Goal: Ask a question

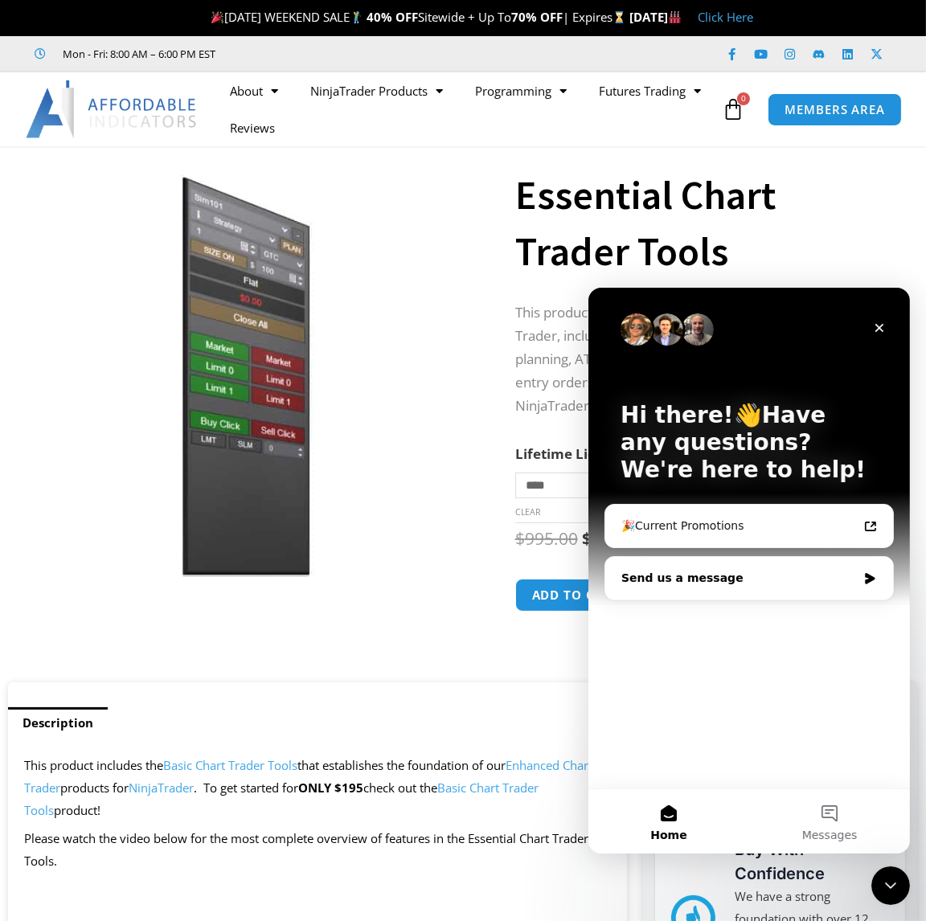
click at [708, 579] on div "Send us a message" at bounding box center [739, 577] width 236 height 17
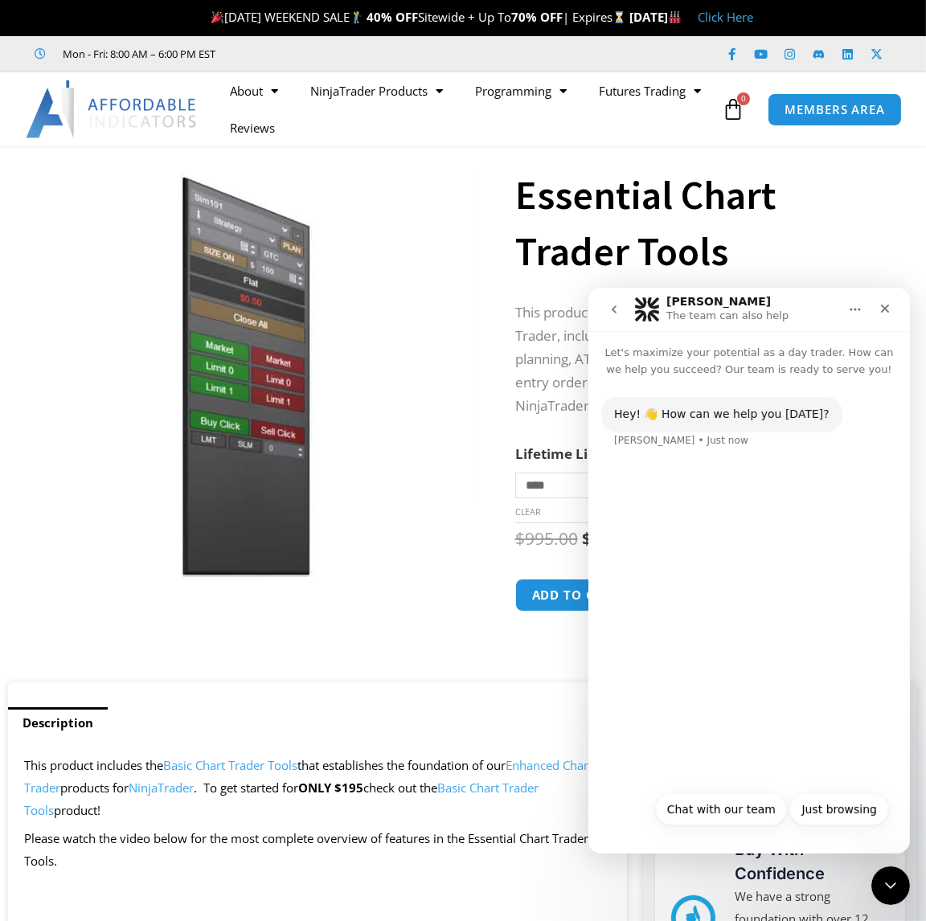
click at [686, 570] on div "Hey! 👋 How can we help you [DATE]? [PERSON_NAME] • Just now" at bounding box center [749, 579] width 322 height 405
click at [704, 809] on button "Chat with our team" at bounding box center [721, 809] width 133 height 32
click at [646, 643] on div "Hey! 👋 How can we help you [DATE]? [PERSON_NAME] • Just now Chat with our team …" at bounding box center [749, 608] width 322 height 462
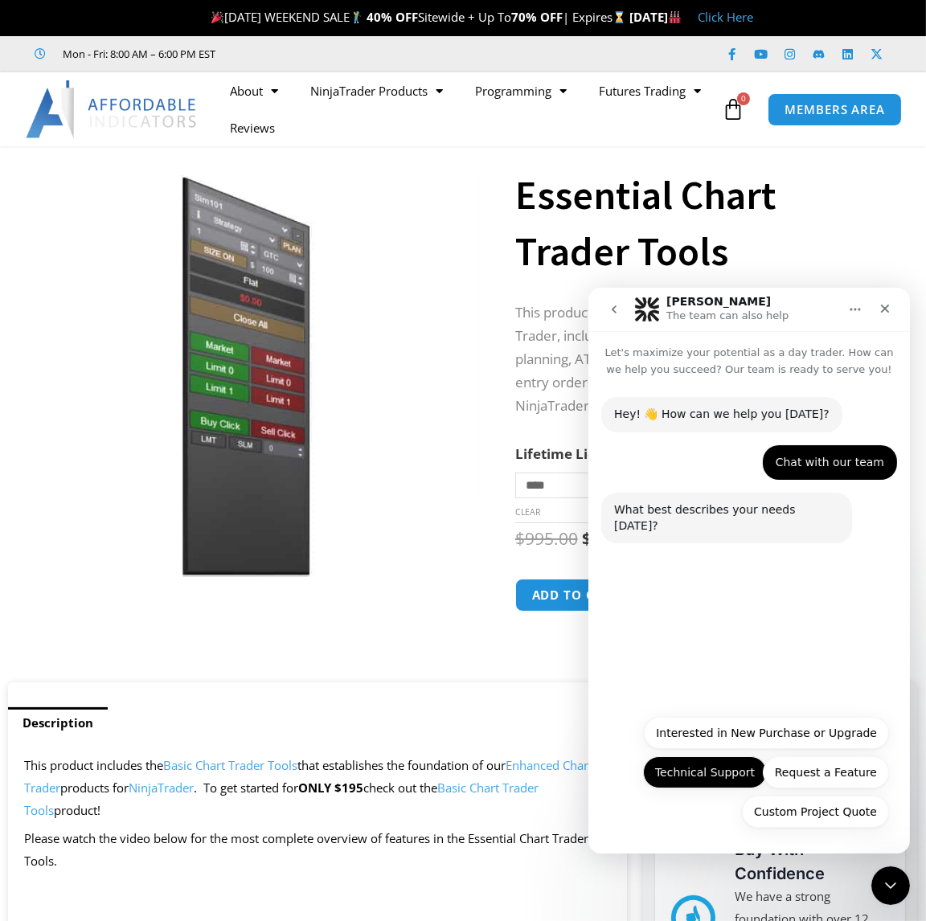
click at [728, 773] on button "Technical Support" at bounding box center [704, 772] width 124 height 32
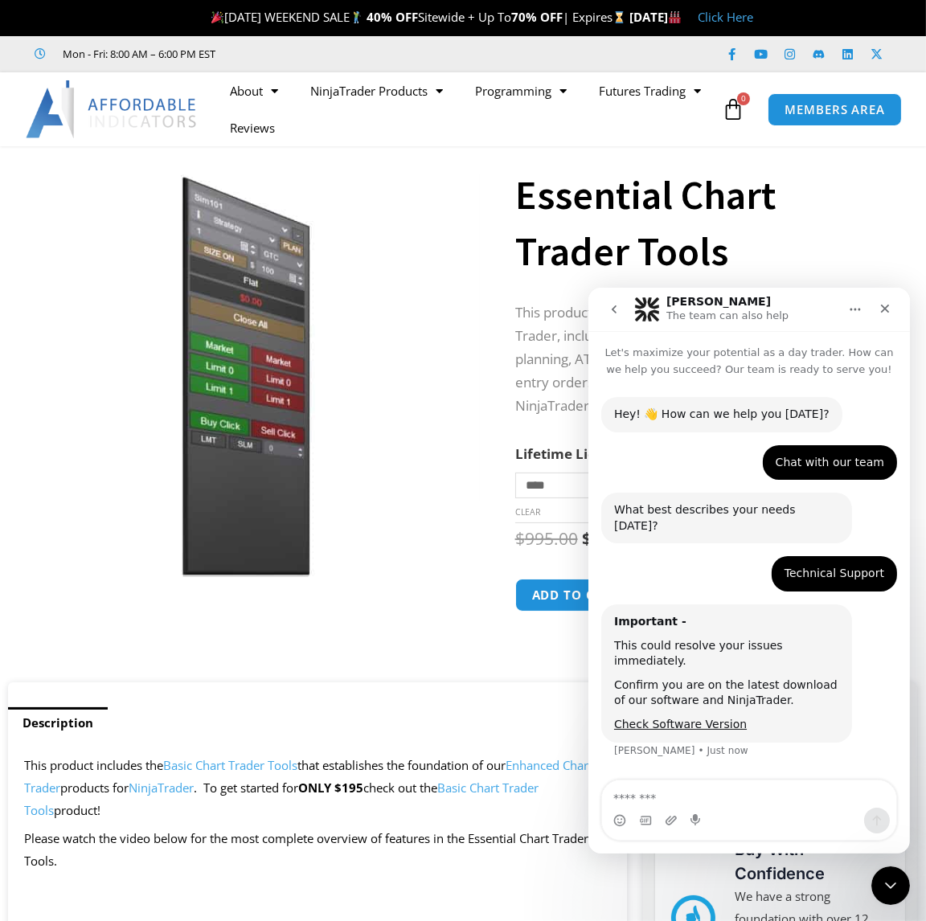
click at [671, 786] on textarea "Message…" at bounding box center [748, 793] width 294 height 27
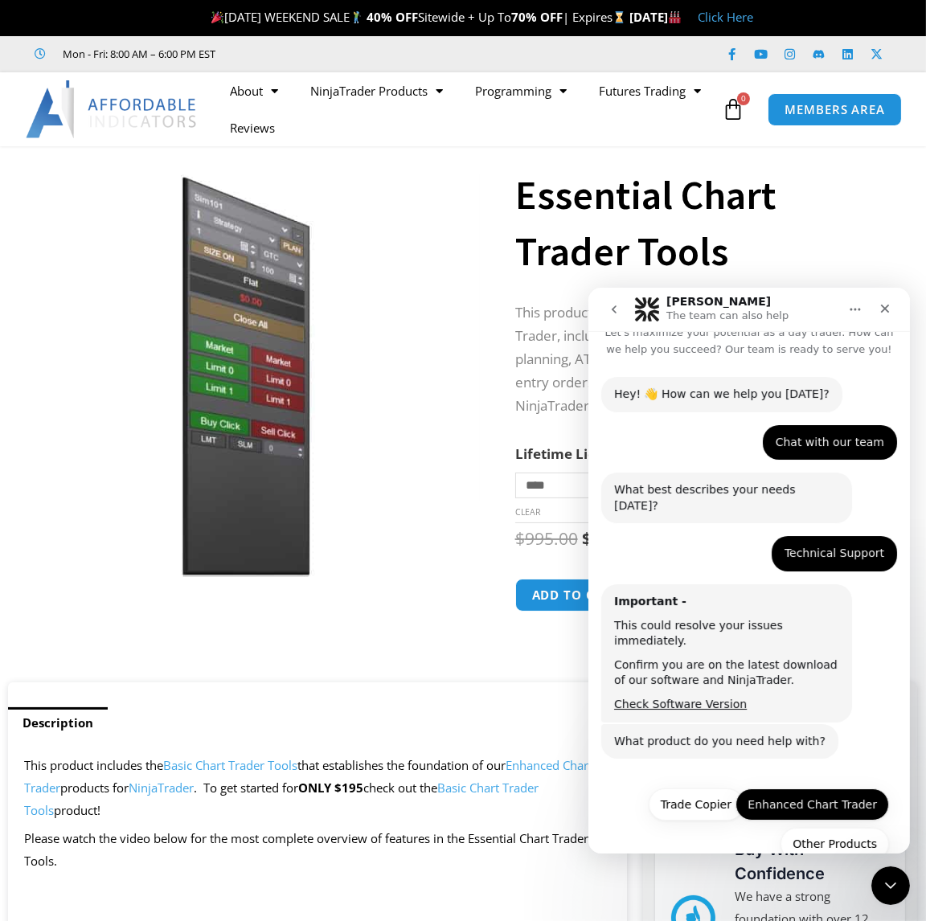
click at [779, 788] on button "Enhanced Chart Trader" at bounding box center [812, 804] width 154 height 32
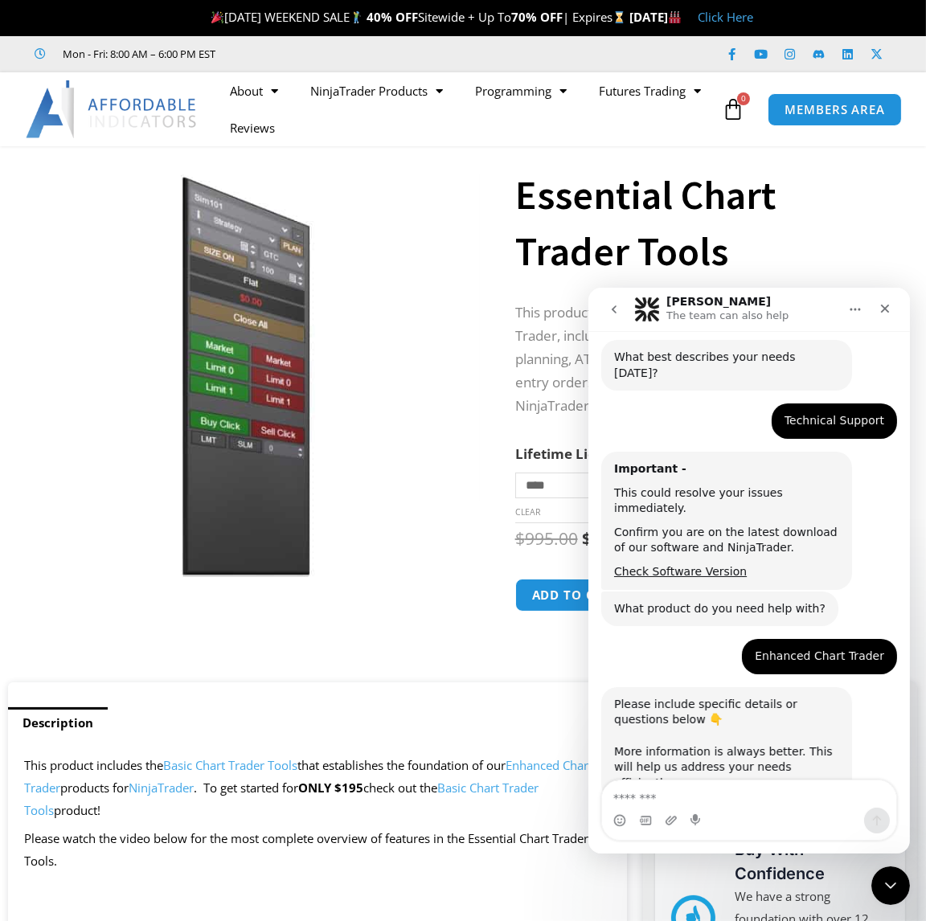
scroll to position [158, 0]
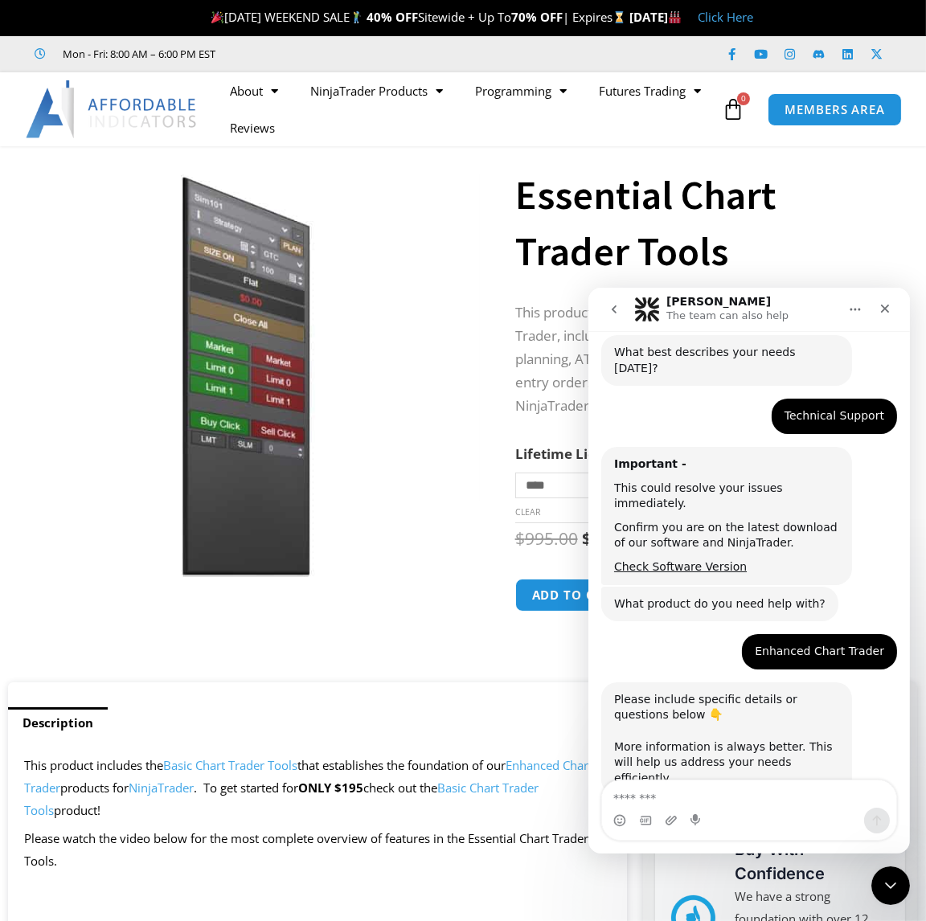
click at [664, 806] on textarea "Message…" at bounding box center [748, 793] width 294 height 27
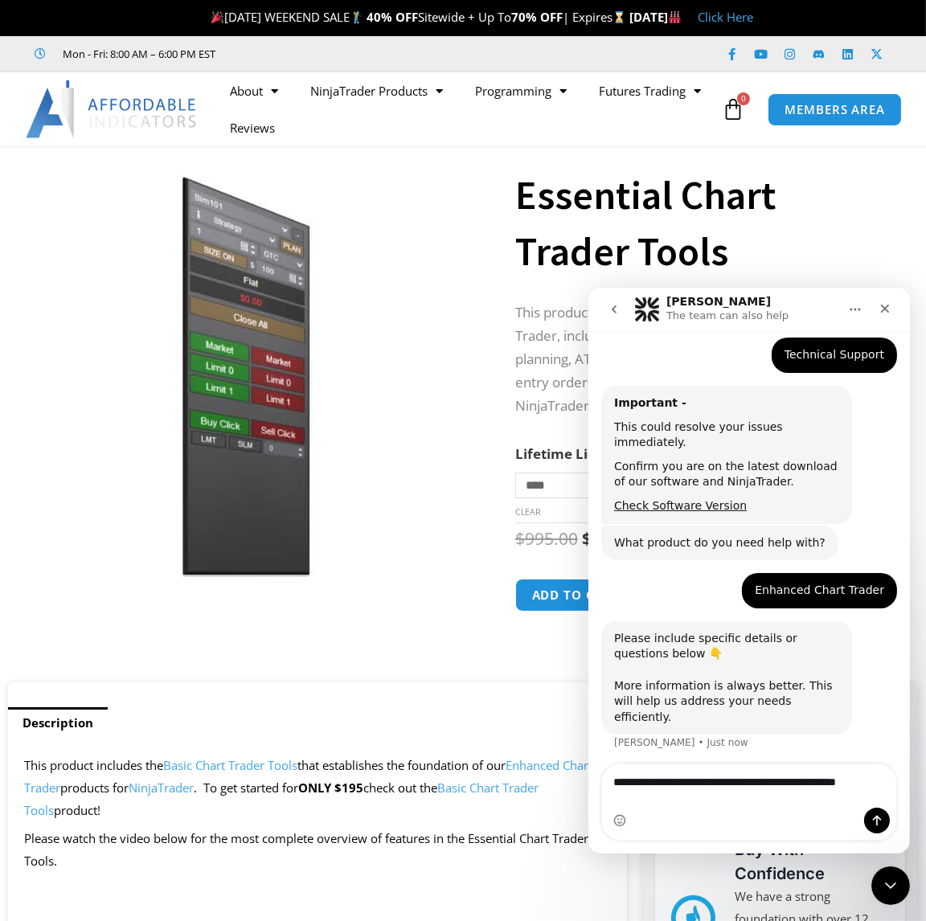
scroll to position [235, 0]
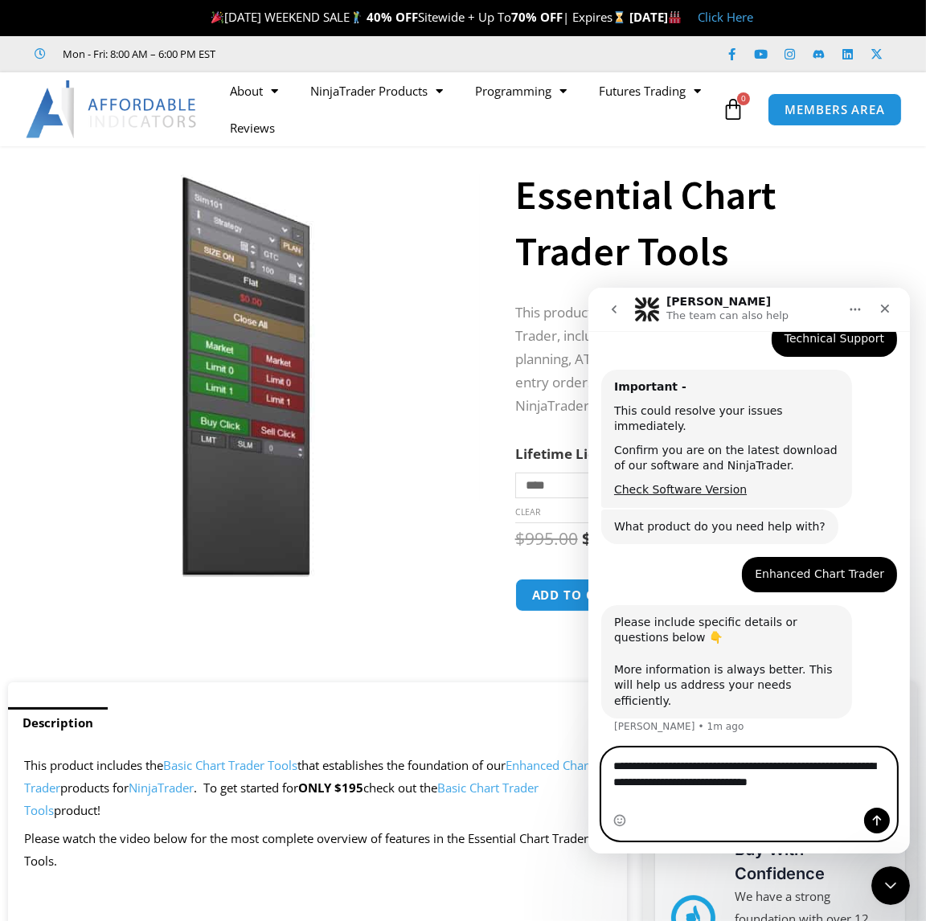
drag, startPoint x: 852, startPoint y: 796, endPoint x: 1099, endPoint y: 1065, distance: 364.8
click html "[PERSON_NAME] The team can also help Let's maximize your potential as a day tra…"
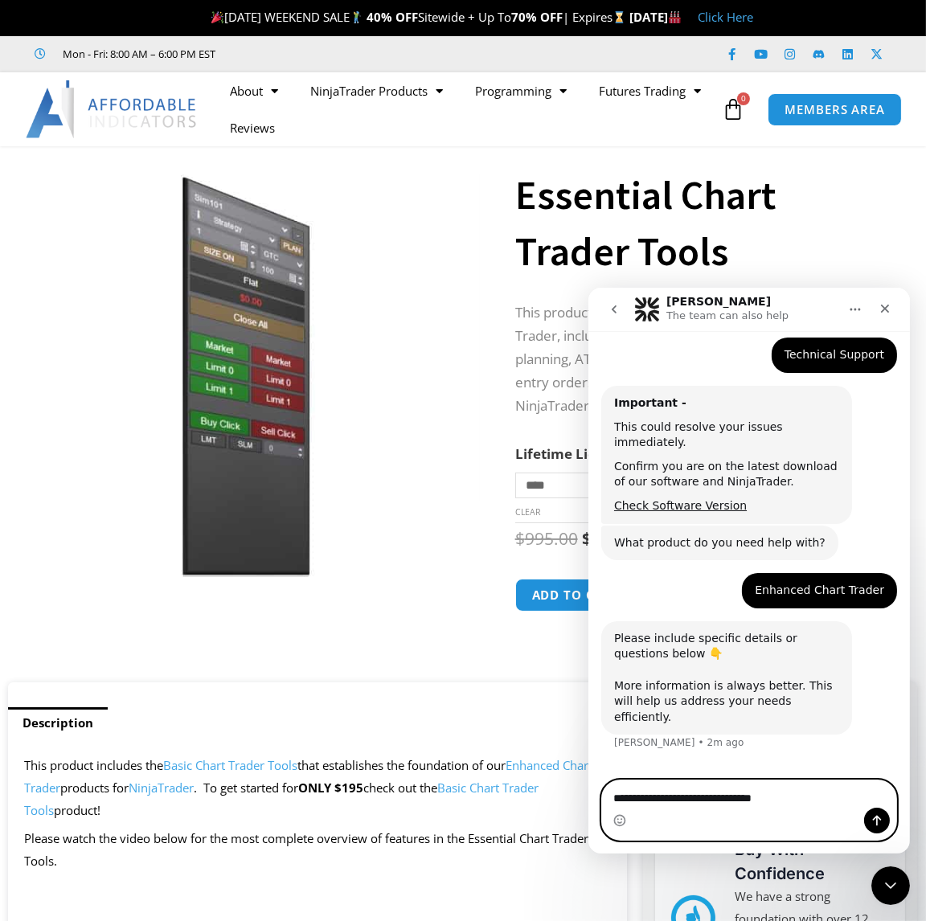
type textarea "**********"
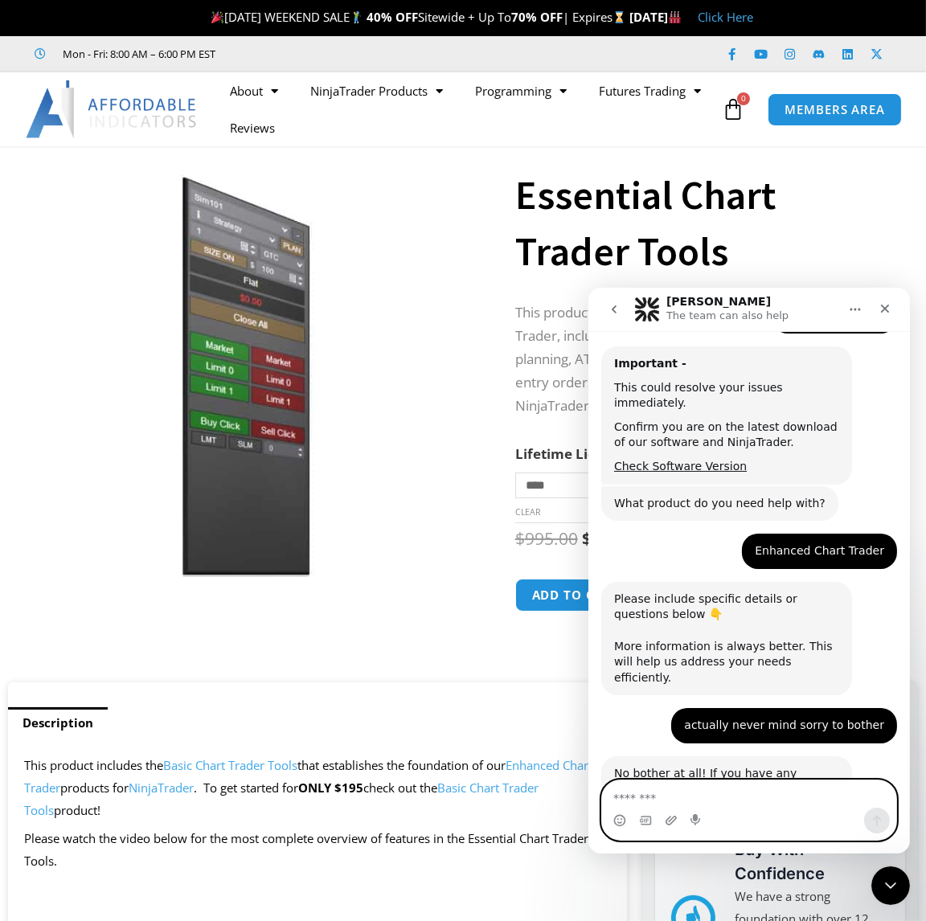
scroll to position [269, 0]
